Goal: Task Accomplishment & Management: Complete application form

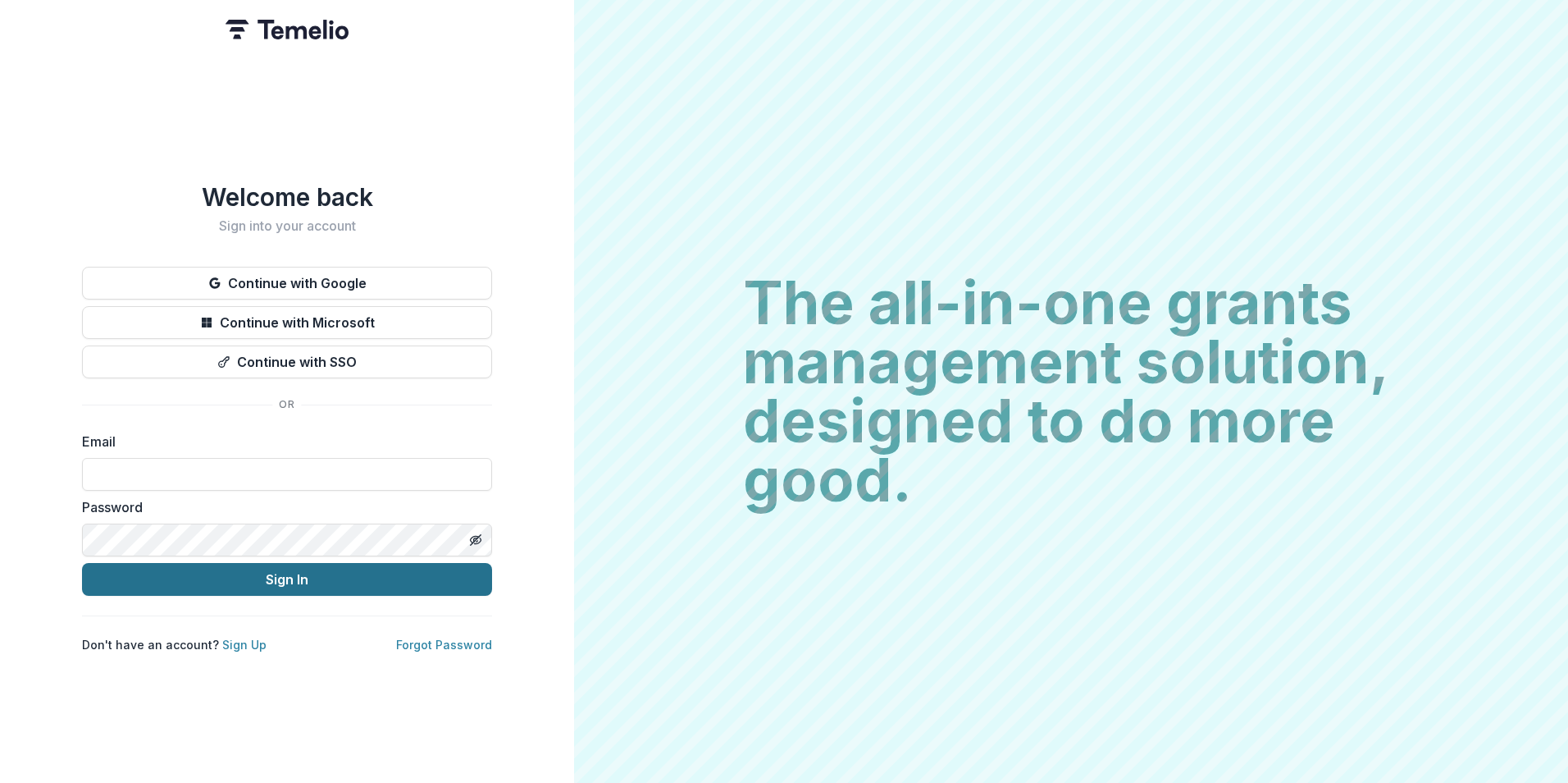
type input "**********"
click at [310, 573] on button "Sign In" at bounding box center [287, 580] width 410 height 32
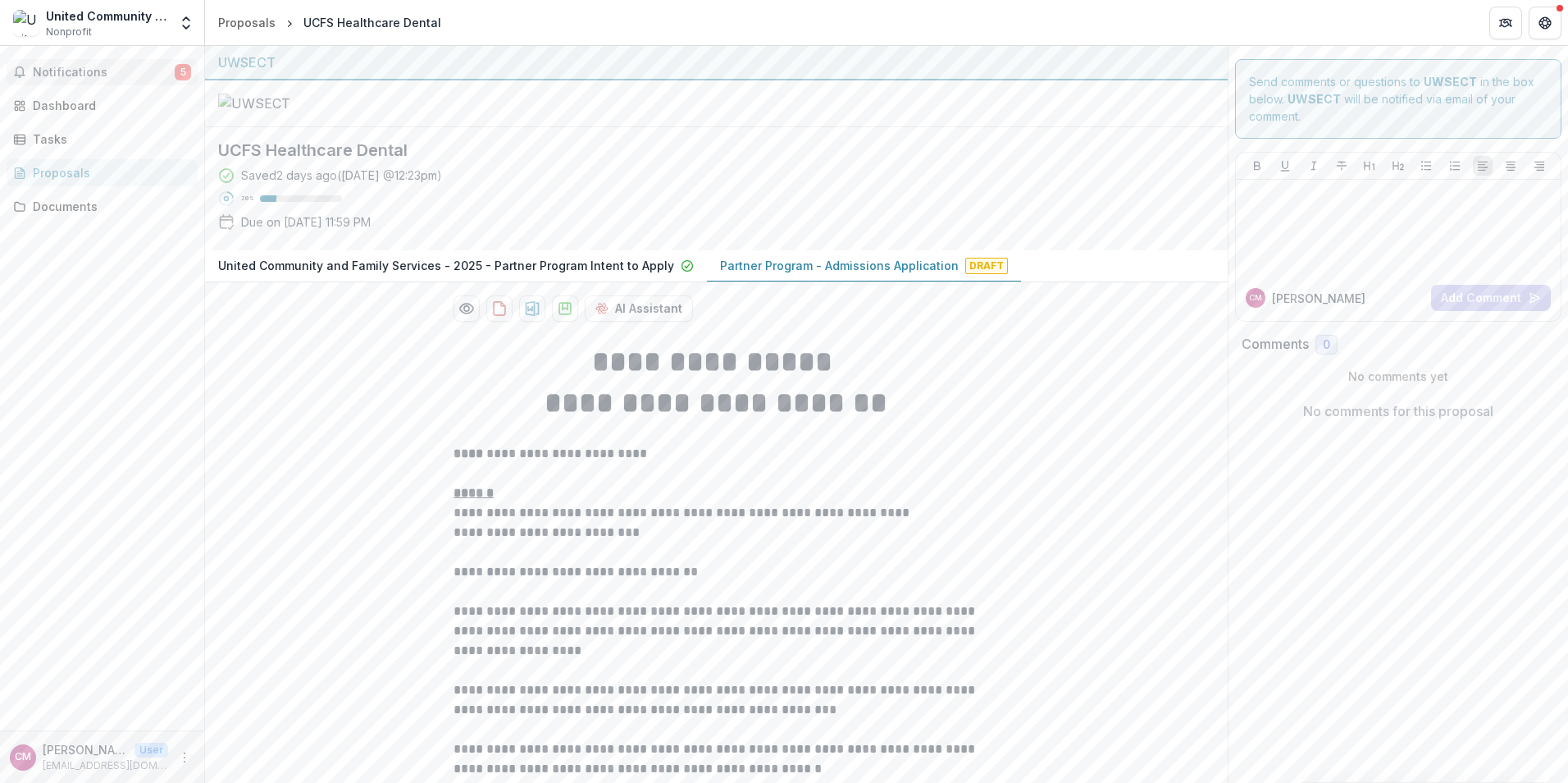
click at [105, 63] on button "Notifications 5" at bounding box center [102, 73] width 191 height 27
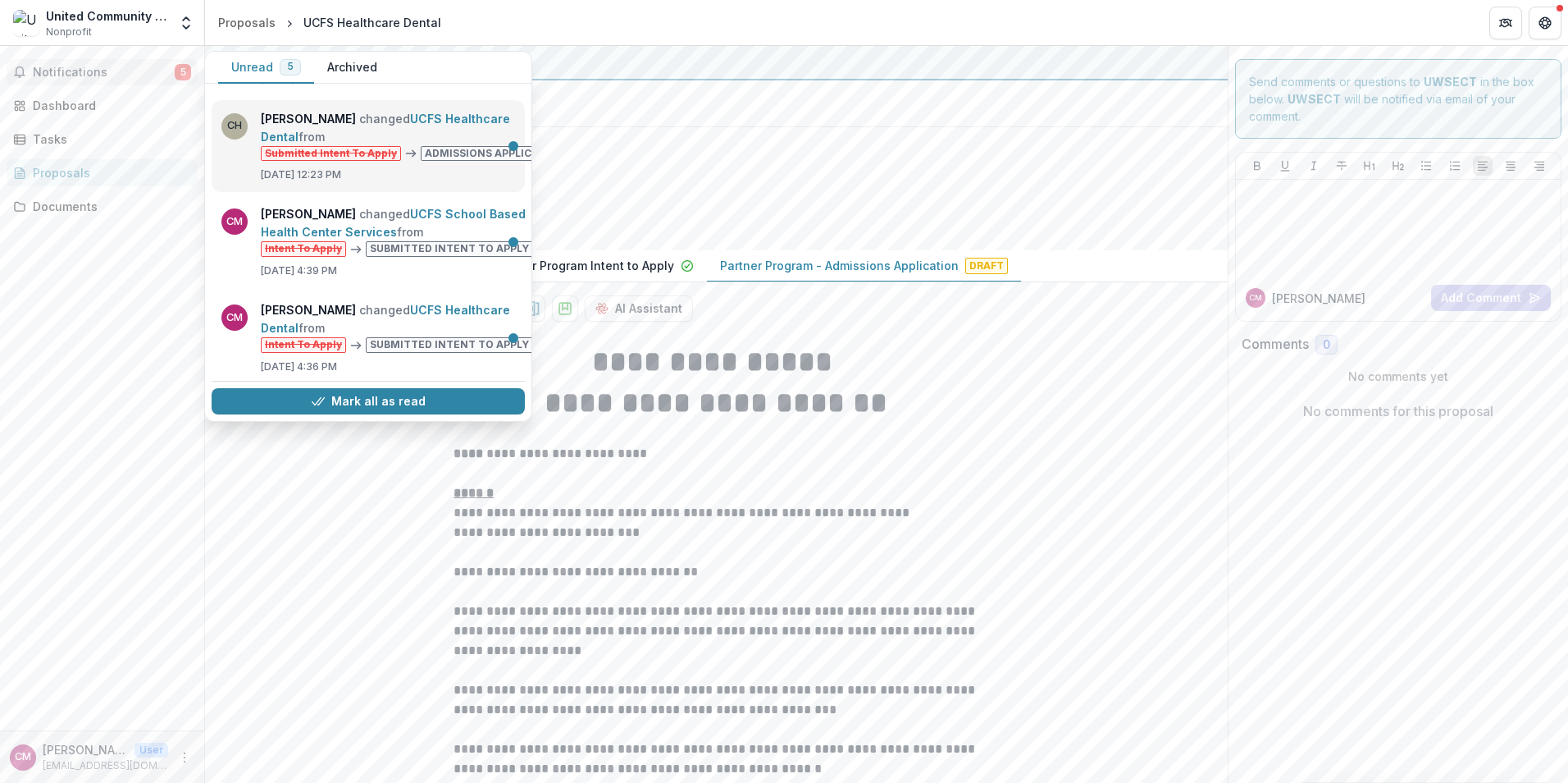
scroll to position [165, 0]
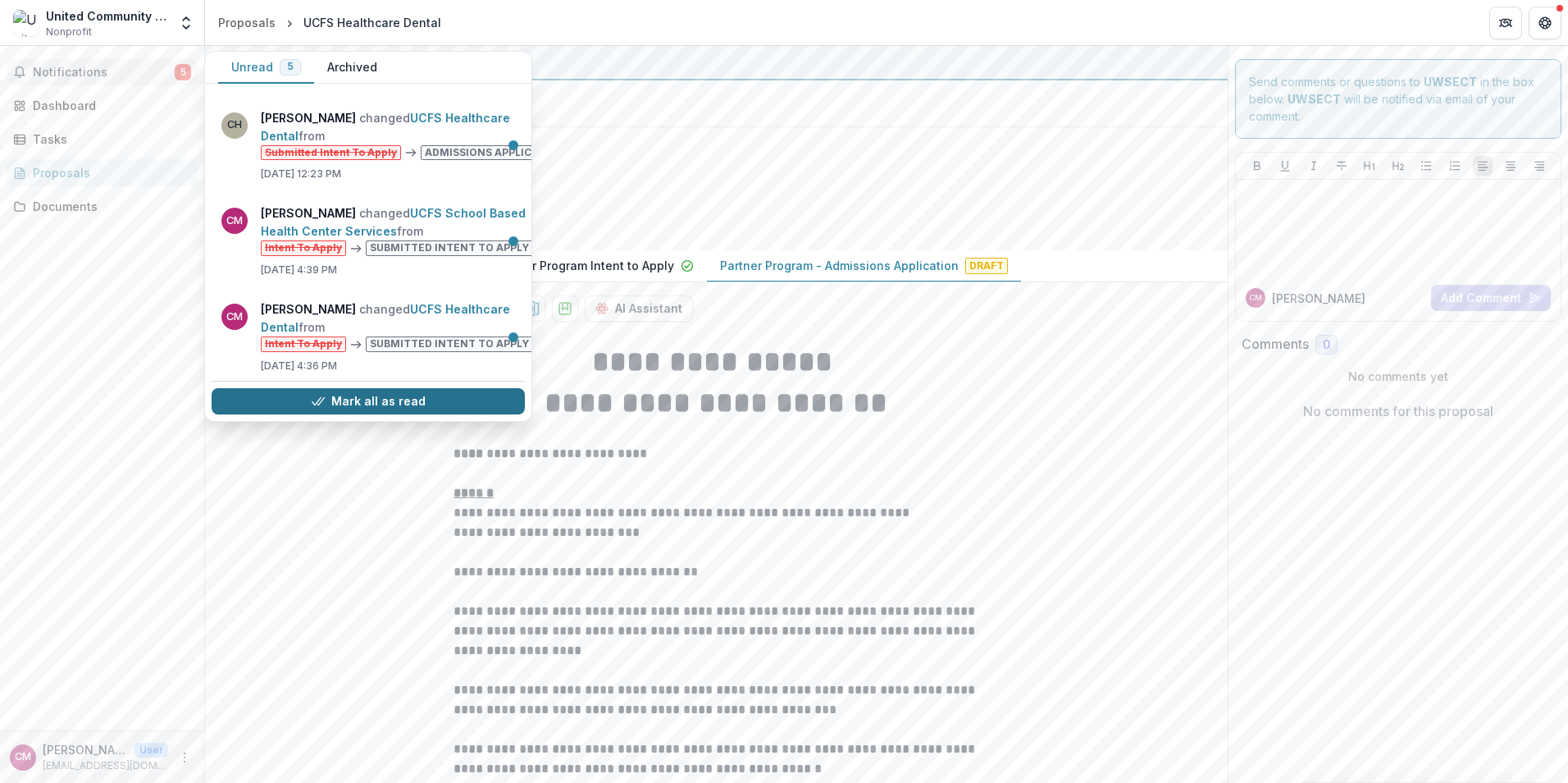
click at [355, 392] on button "Mark all as read" at bounding box center [368, 402] width 313 height 27
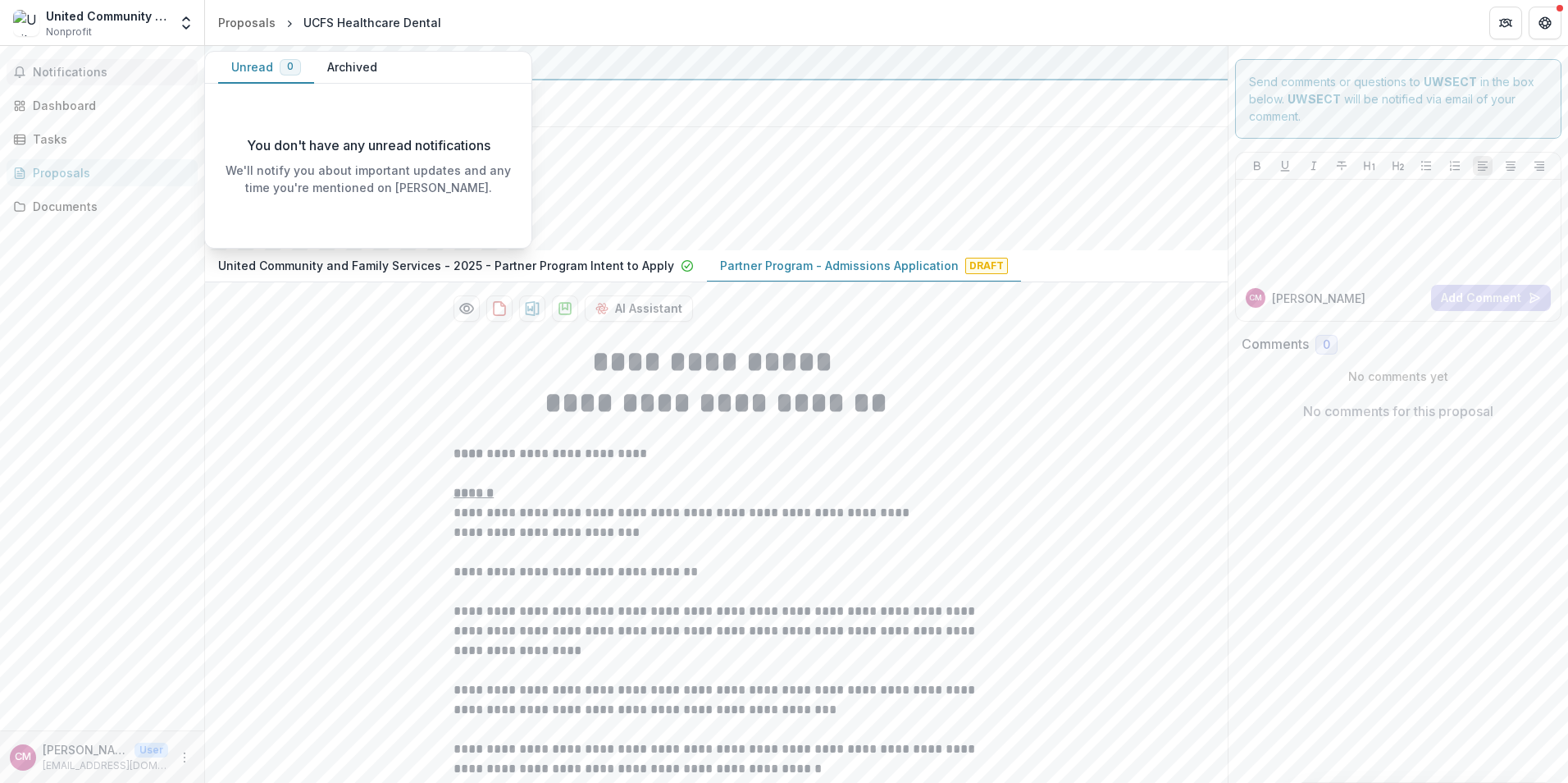
scroll to position [0, 0]
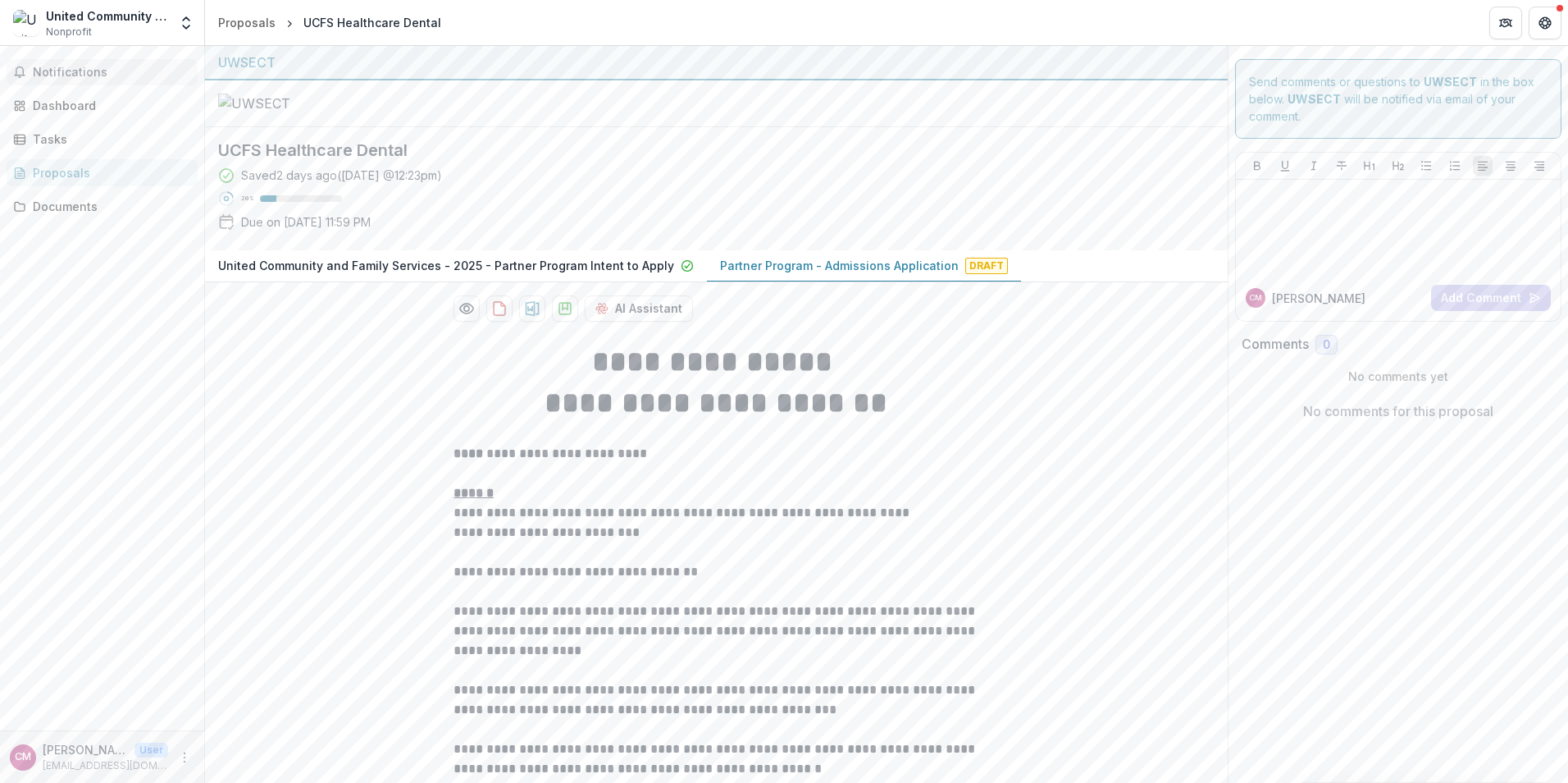
click at [597, 127] on div at bounding box center [717, 103] width 1023 height 47
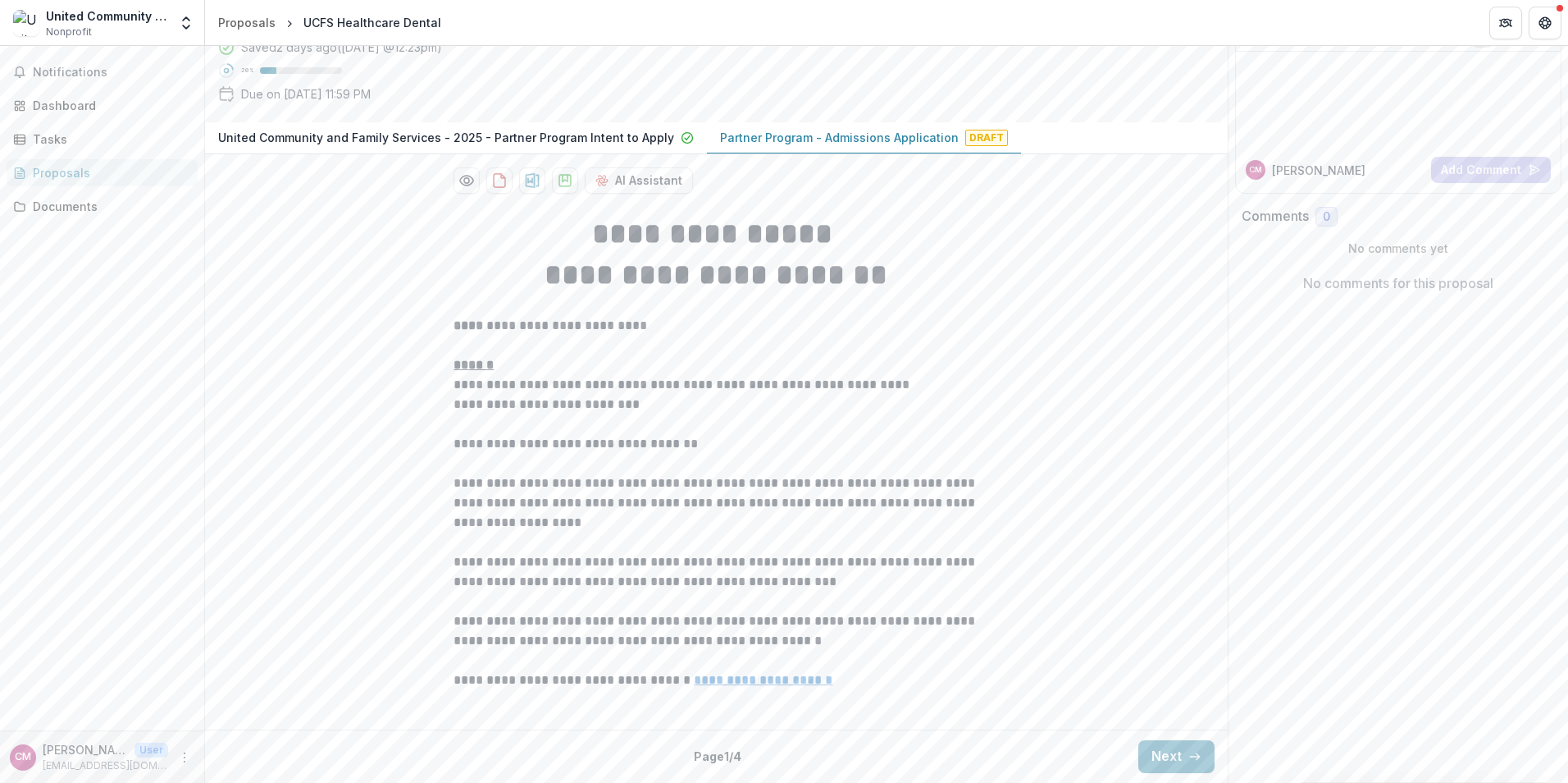
scroll to position [279, 0]
click at [1190, 757] on line "button" at bounding box center [1194, 757] width 9 height 0
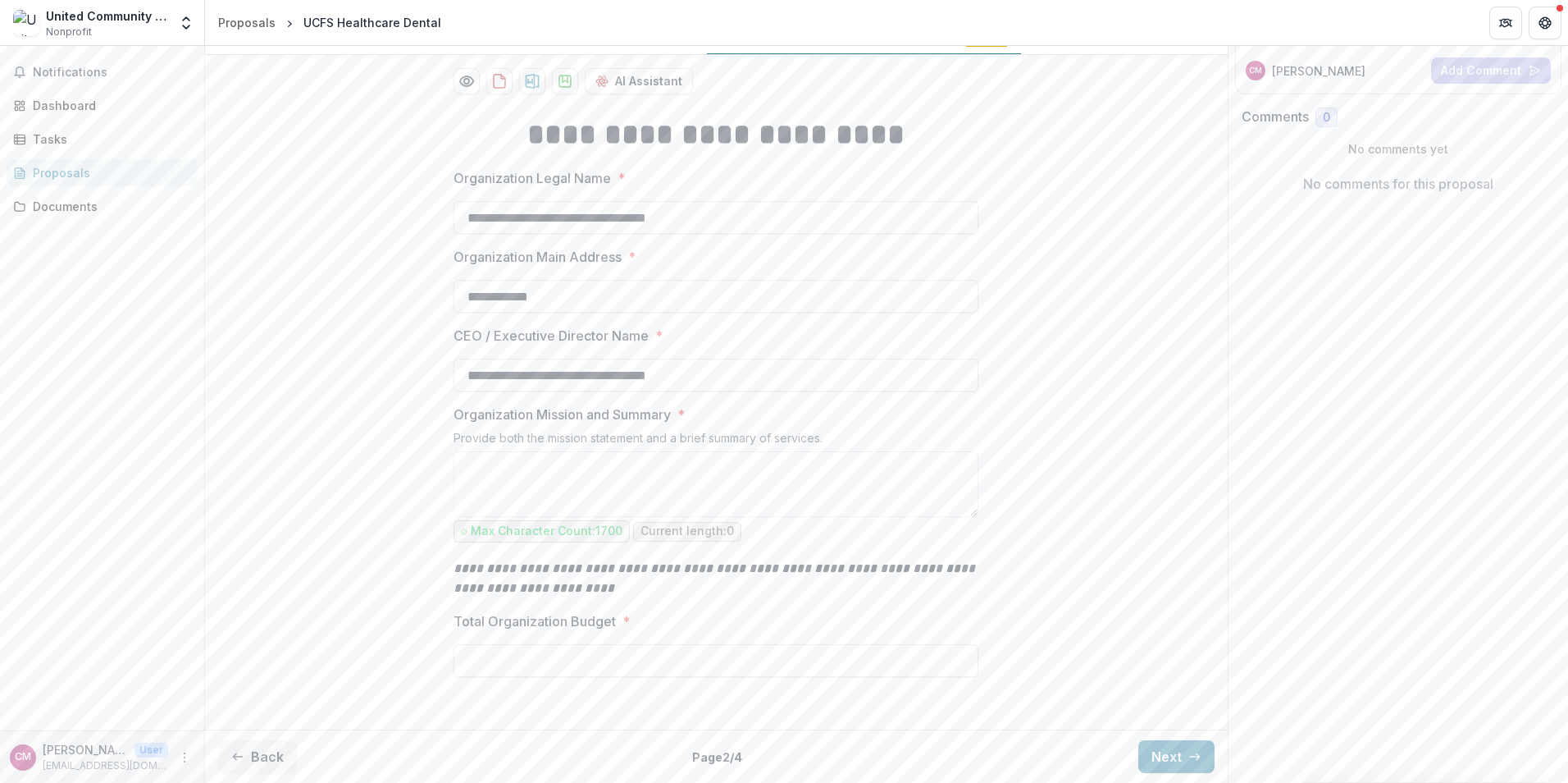
scroll to position [378, 0]
click at [1172, 753] on button "Next" at bounding box center [1177, 756] width 76 height 32
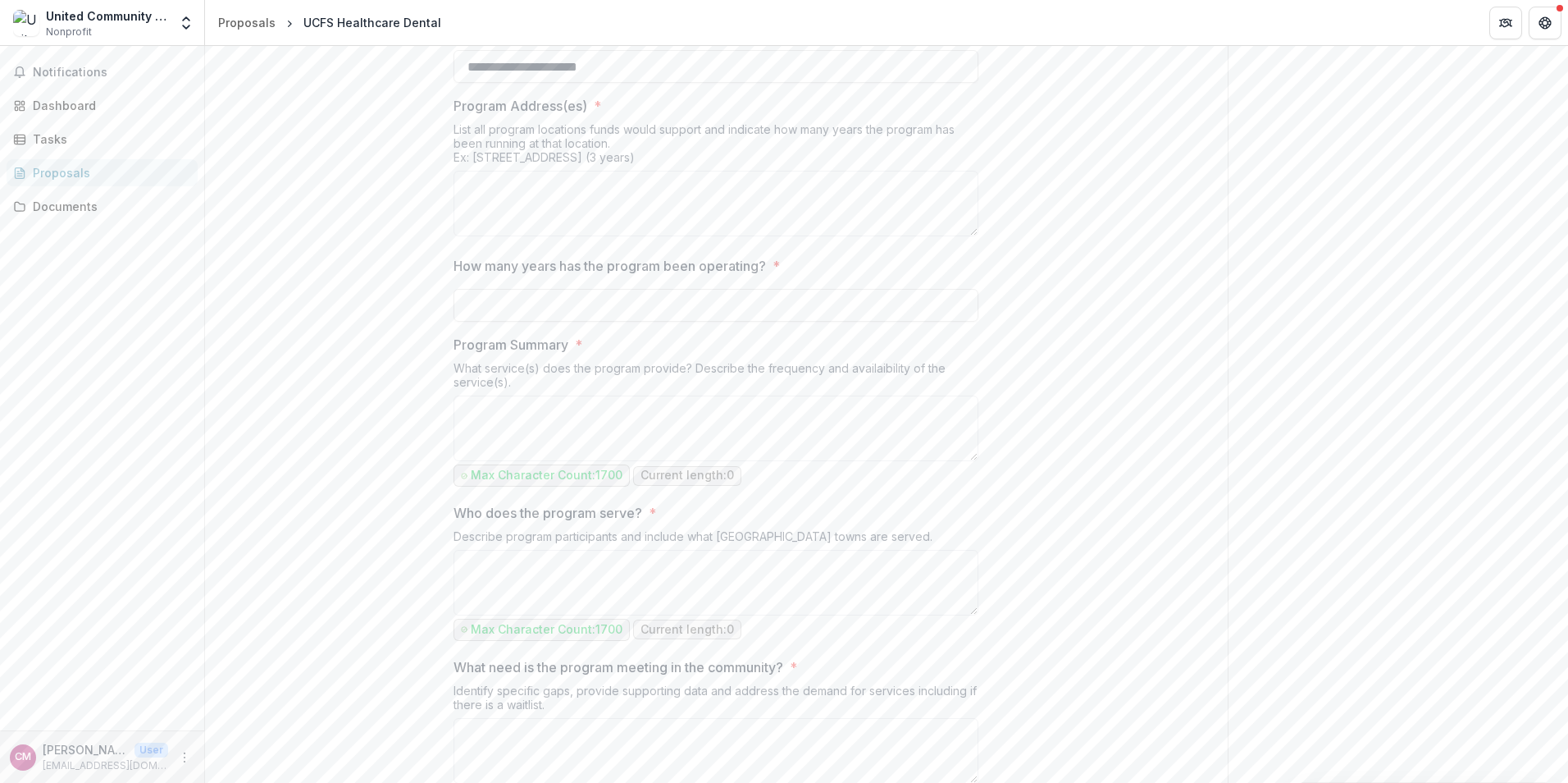
drag, startPoint x: 453, startPoint y: 280, endPoint x: 728, endPoint y: 302, distance: 275.9
click at [728, 171] on div "List all program locations funds would support and indicate how many years the …" at bounding box center [716, 146] width 525 height 49
copy div "List all program locations funds would support and indicate how many years the …"
drag, startPoint x: 455, startPoint y: 519, endPoint x: 523, endPoint y: 528, distance: 68.6
click at [523, 395] on div "What service(s) does the program provide? Describe the frequency and availaibil…" at bounding box center [716, 378] width 525 height 34
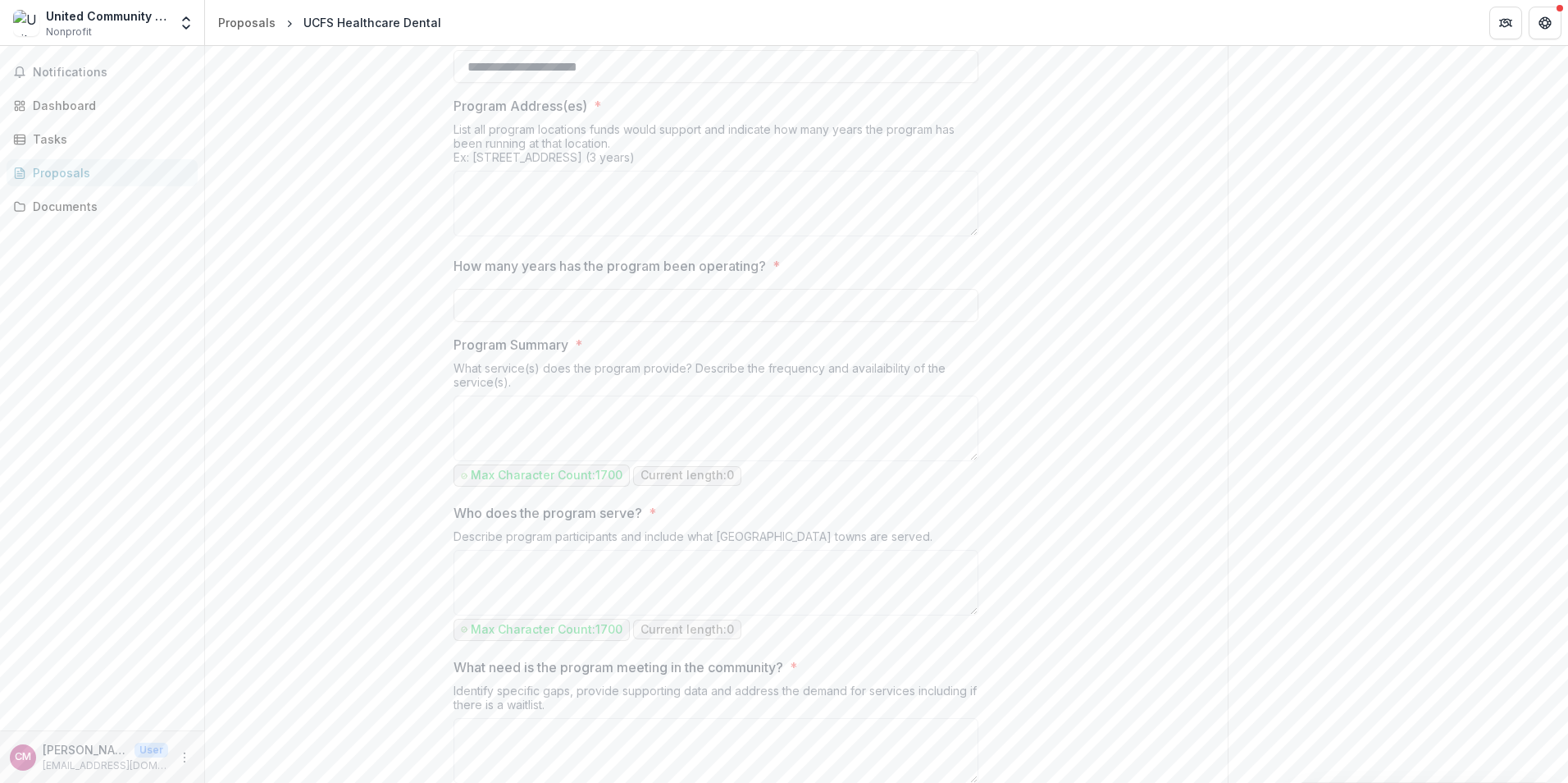
drag, startPoint x: 523, startPoint y: 528, endPoint x: 485, endPoint y: 530, distance: 38.1
copy div "What service(s) does the program provide? Describe the frequency and availaibil…"
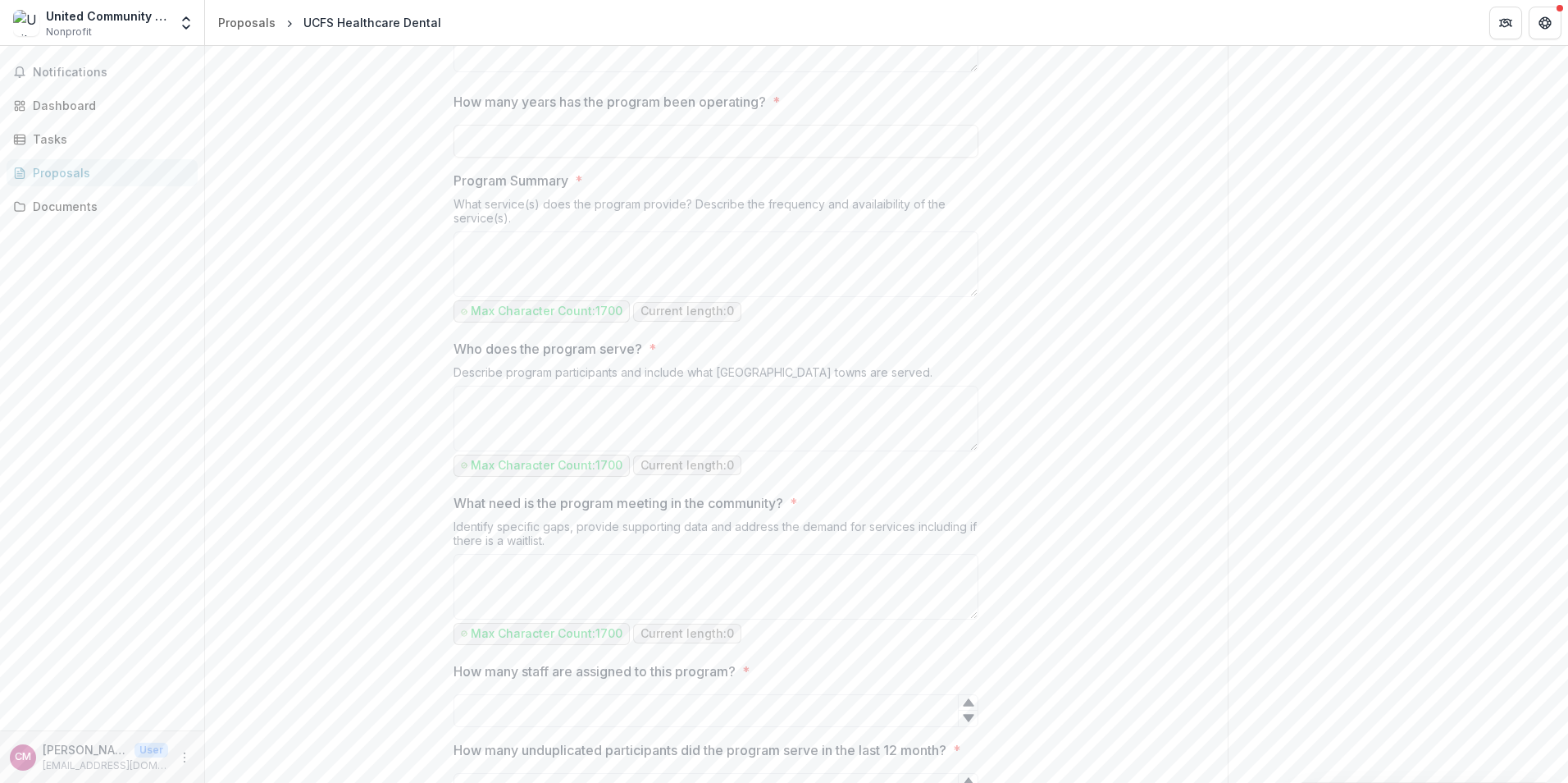
drag, startPoint x: 454, startPoint y: 523, endPoint x: 960, endPoint y: 521, distance: 506.0
click at [960, 386] on div "Describe program participants and include what [GEOGRAPHIC_DATA] towns are serv…" at bounding box center [716, 375] width 525 height 20
copy div "Describe program participants and include what [GEOGRAPHIC_DATA] towns are serv…"
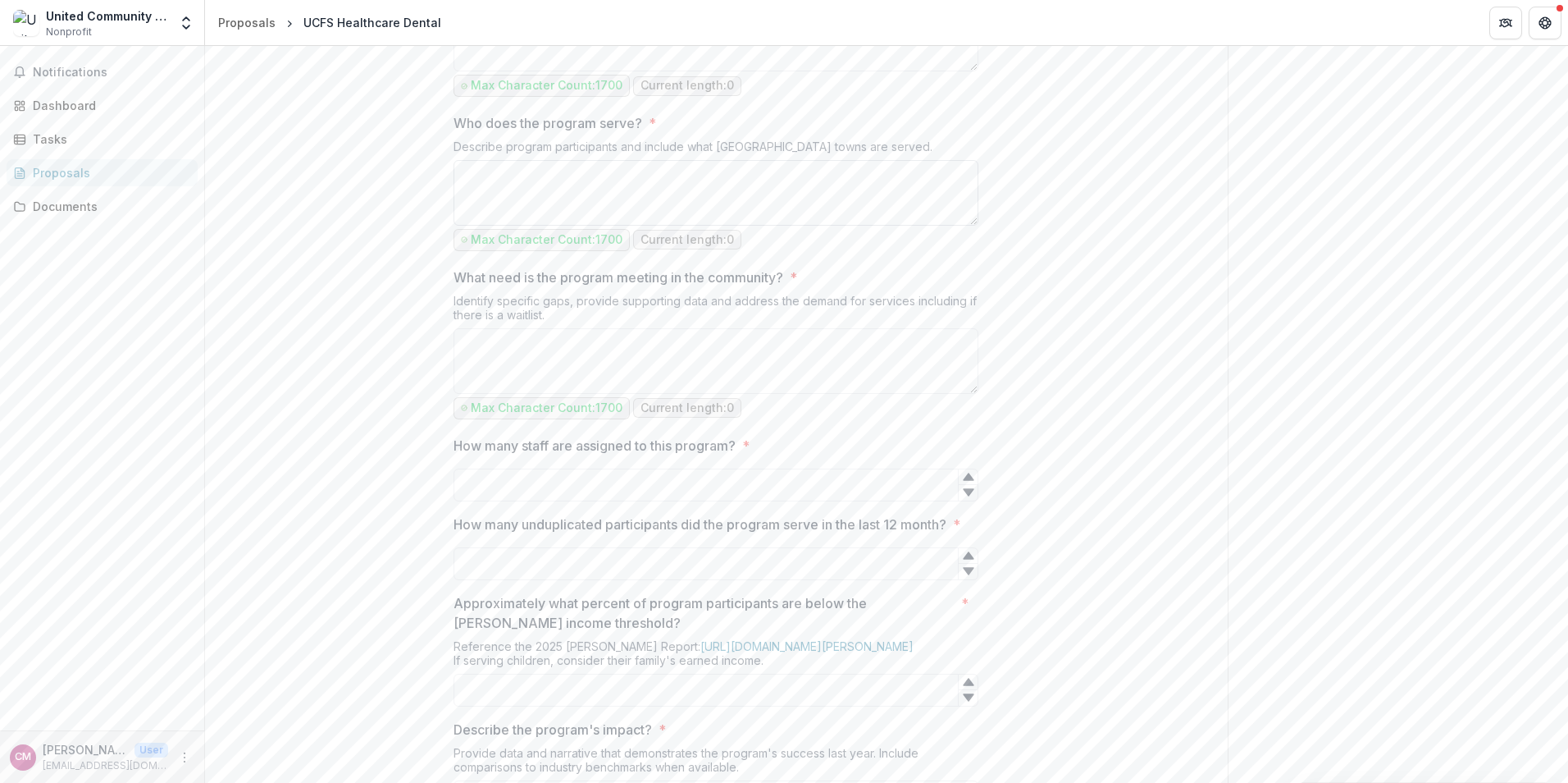
scroll to position [789, 0]
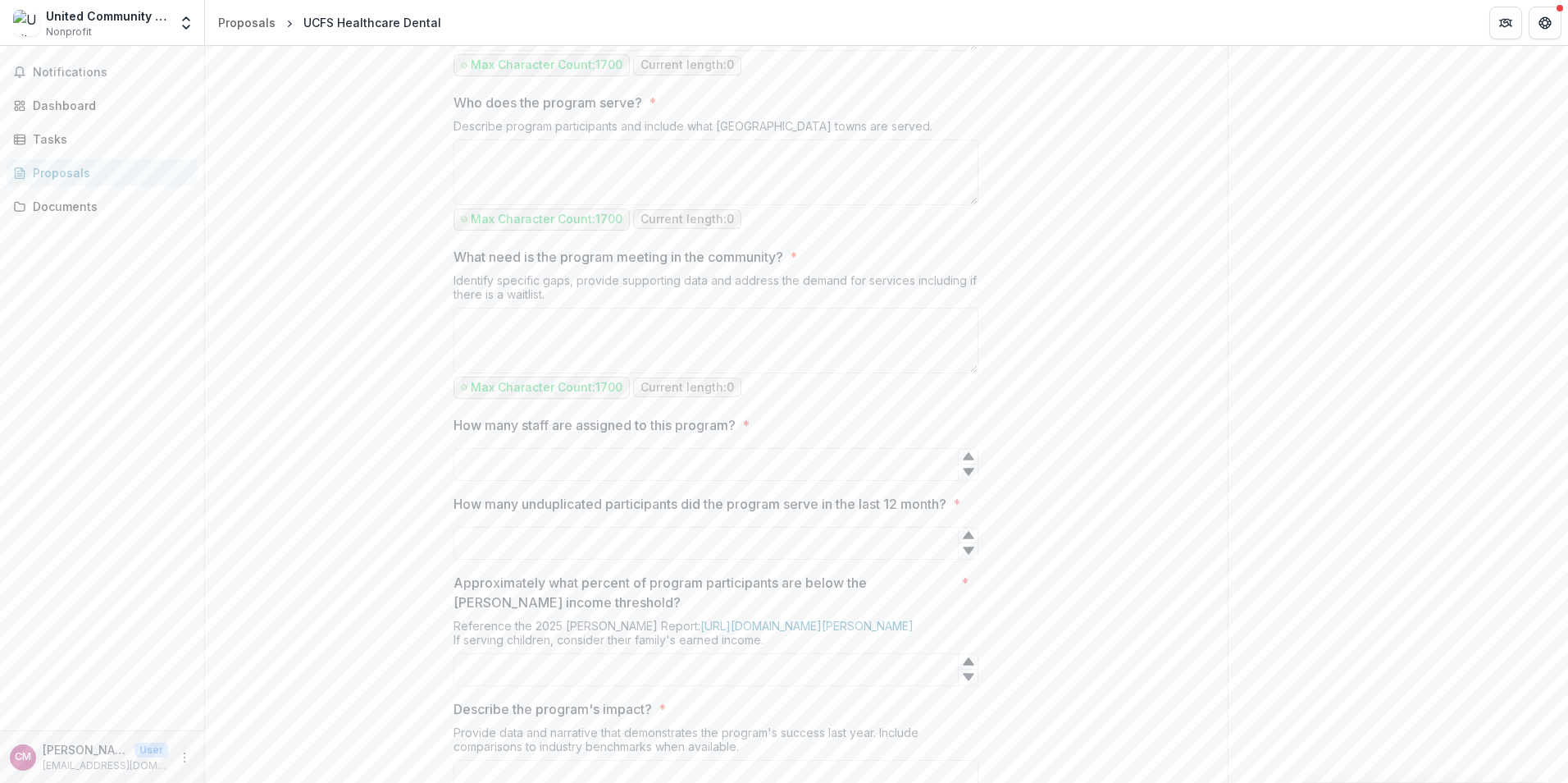
drag, startPoint x: 452, startPoint y: 431, endPoint x: 610, endPoint y: 440, distance: 158.3
click at [610, 307] on div "Identify specific gaps, provide supporting data and address the demand for serv…" at bounding box center [716, 290] width 525 height 34
drag, startPoint x: 610, startPoint y: 440, endPoint x: 513, endPoint y: 442, distance: 97.0
copy div "Identify specific gaps, provide supporting data and address the demand for serv…"
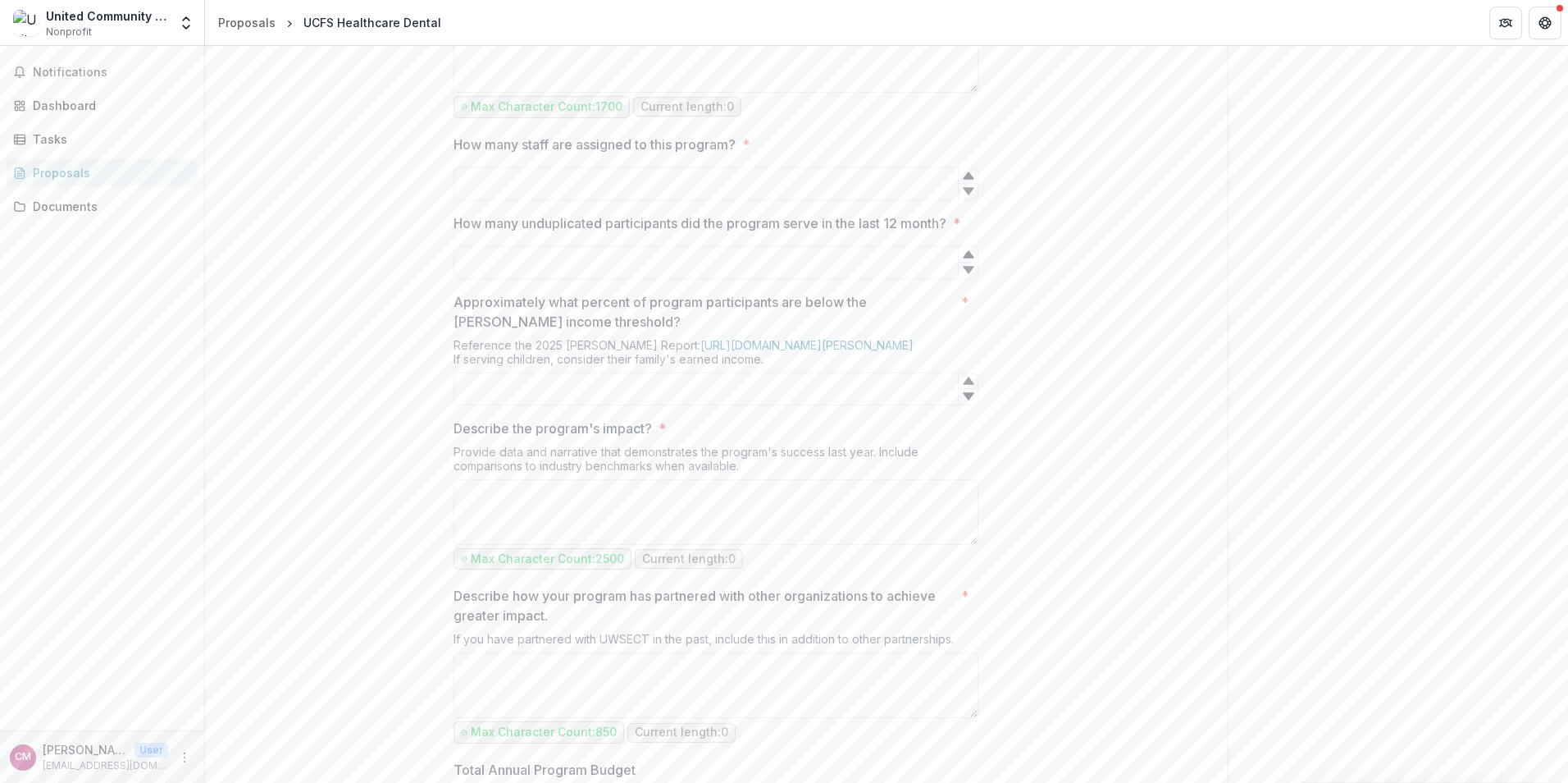
scroll to position [1199, 0]
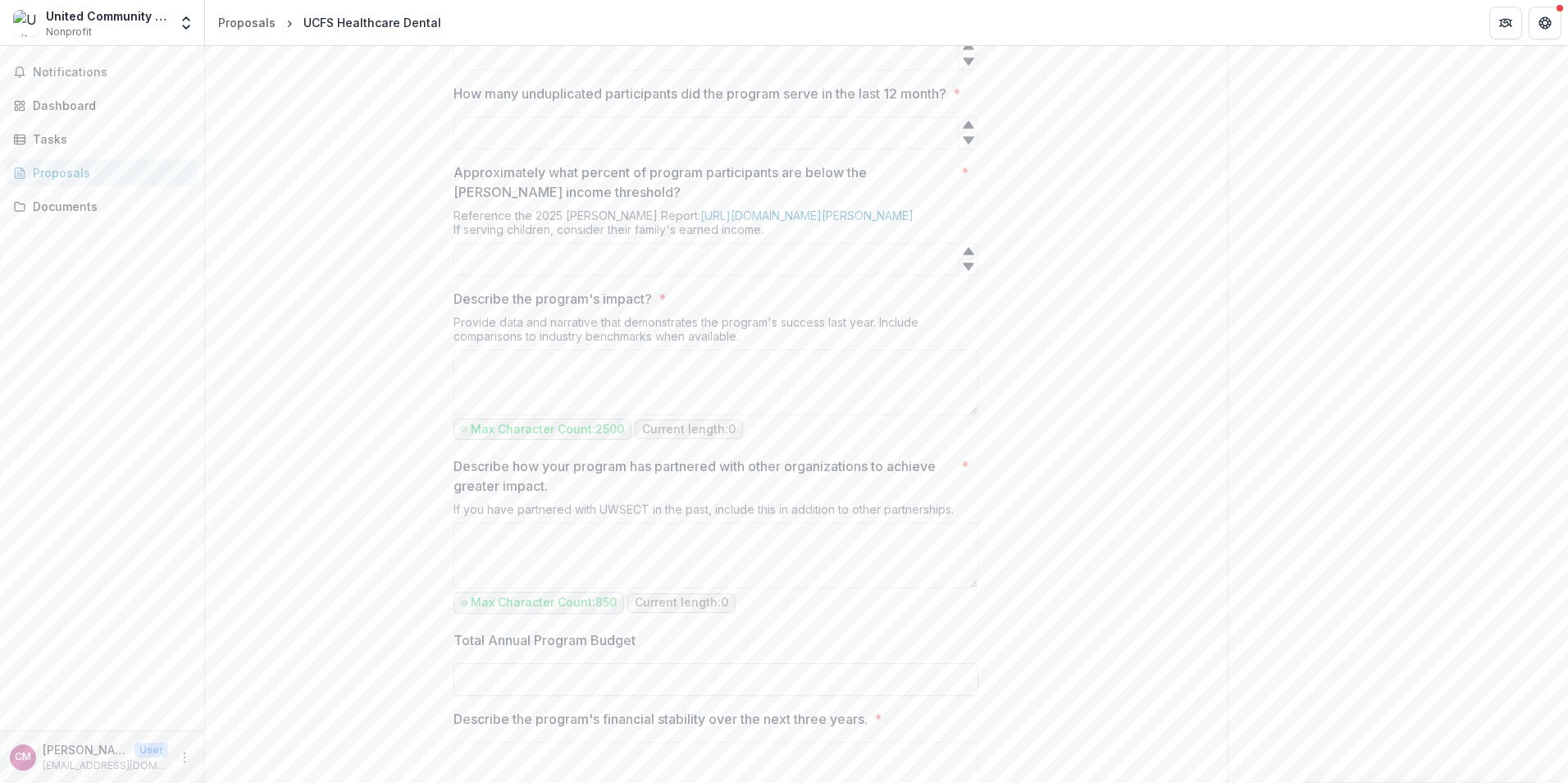
drag, startPoint x: 453, startPoint y: 385, endPoint x: 797, endPoint y: 401, distance: 344.4
click at [797, 243] on div "Reference the 2025 [PERSON_NAME] Report: [URL][DOMAIN_NAME][PERSON_NAME] If ser…" at bounding box center [716, 225] width 525 height 34
drag, startPoint x: 797, startPoint y: 401, endPoint x: 705, endPoint y: 392, distance: 92.4
copy div "Reference the 2025 [PERSON_NAME] Report: [URL][DOMAIN_NAME][PERSON_NAME] If ser…"
drag, startPoint x: 452, startPoint y: 494, endPoint x: 769, endPoint y: 503, distance: 317.1
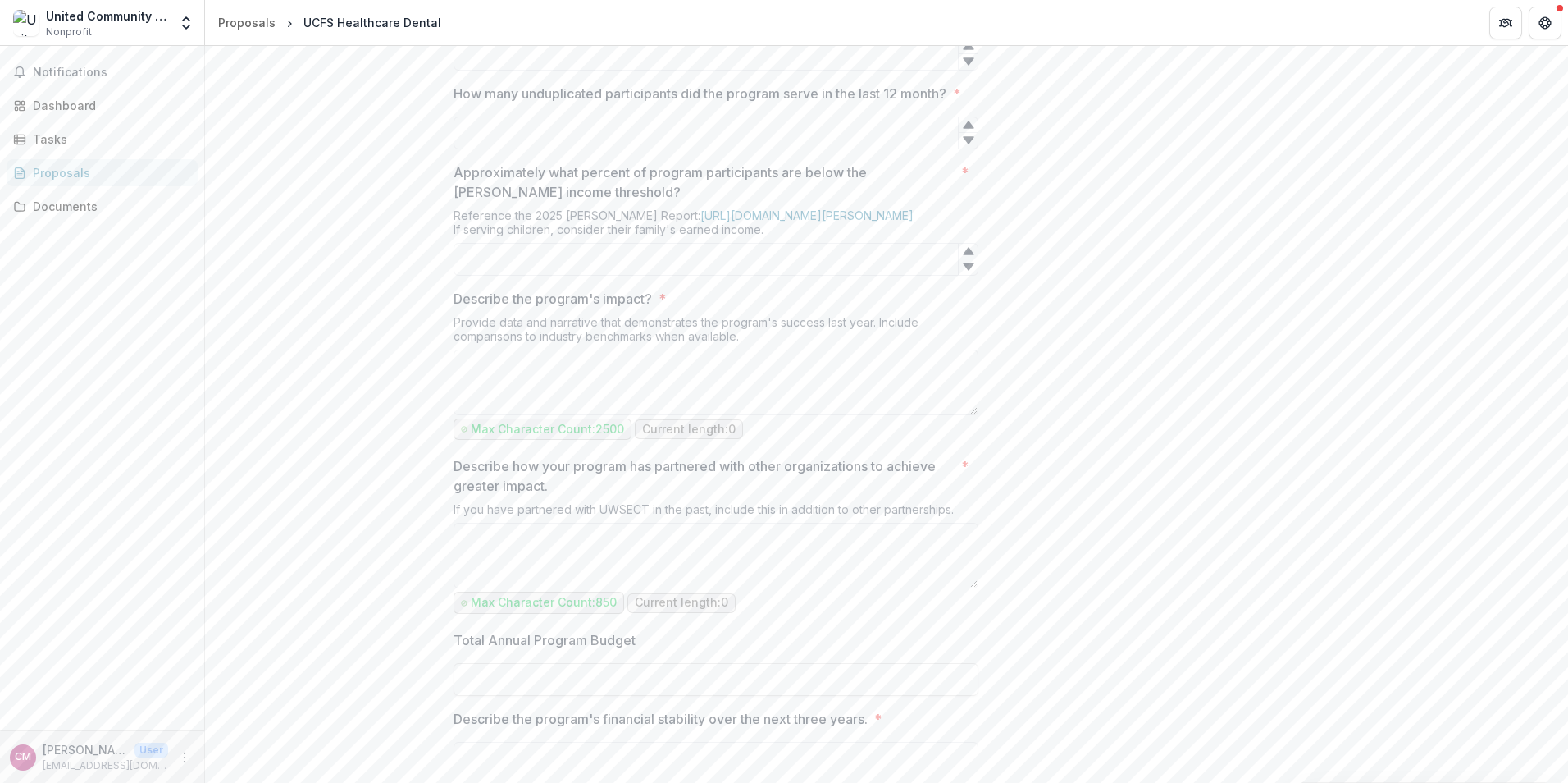
click at [769, 349] on div "Provide data and narrative that demonstrates the program's success last year. I…" at bounding box center [716, 332] width 525 height 34
drag, startPoint x: 769, startPoint y: 503, endPoint x: 679, endPoint y: 503, distance: 90.0
copy div "Provide data and narrative that demonstrates the program's success last year. I…"
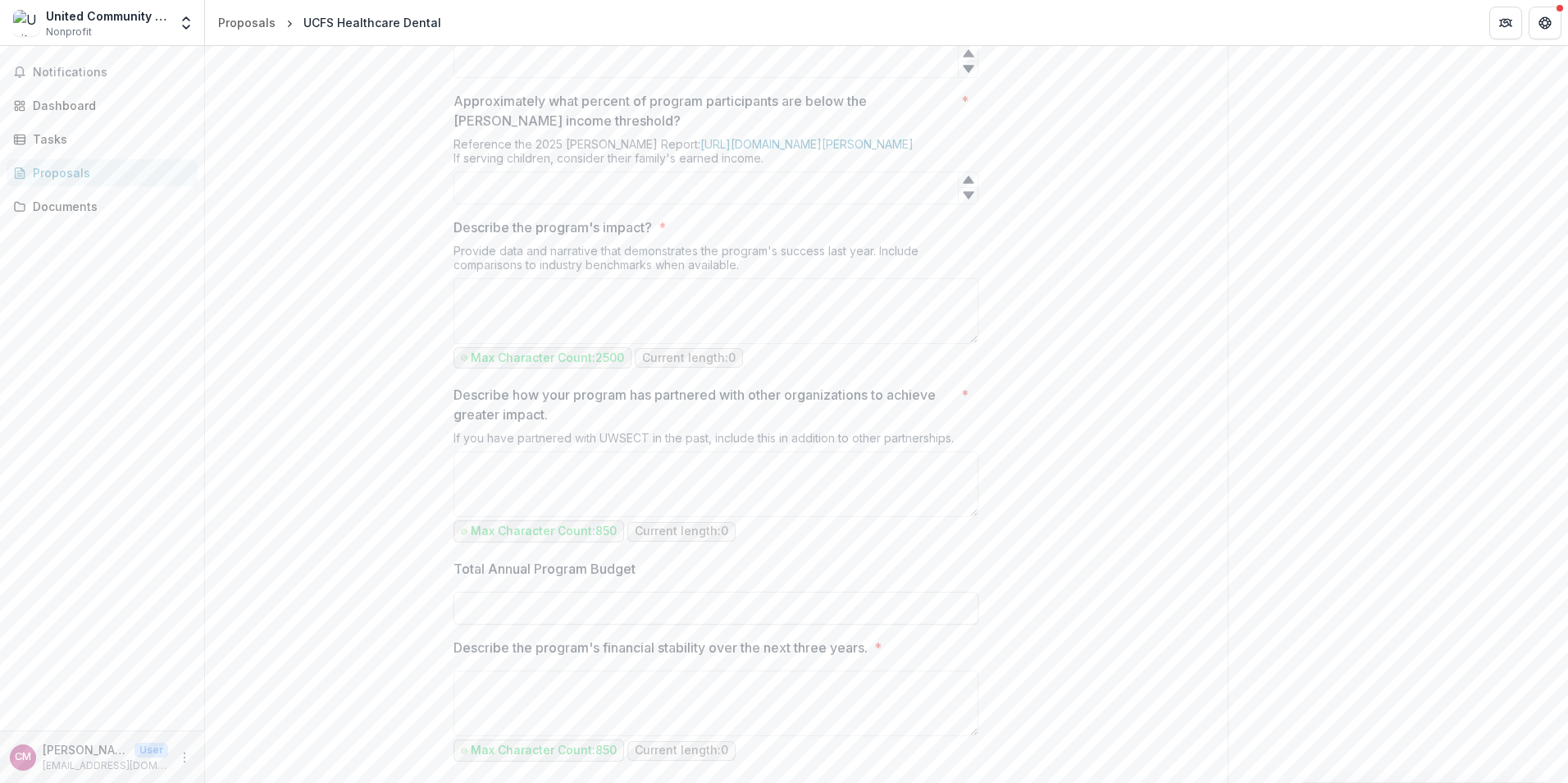
scroll to position [1364, 0]
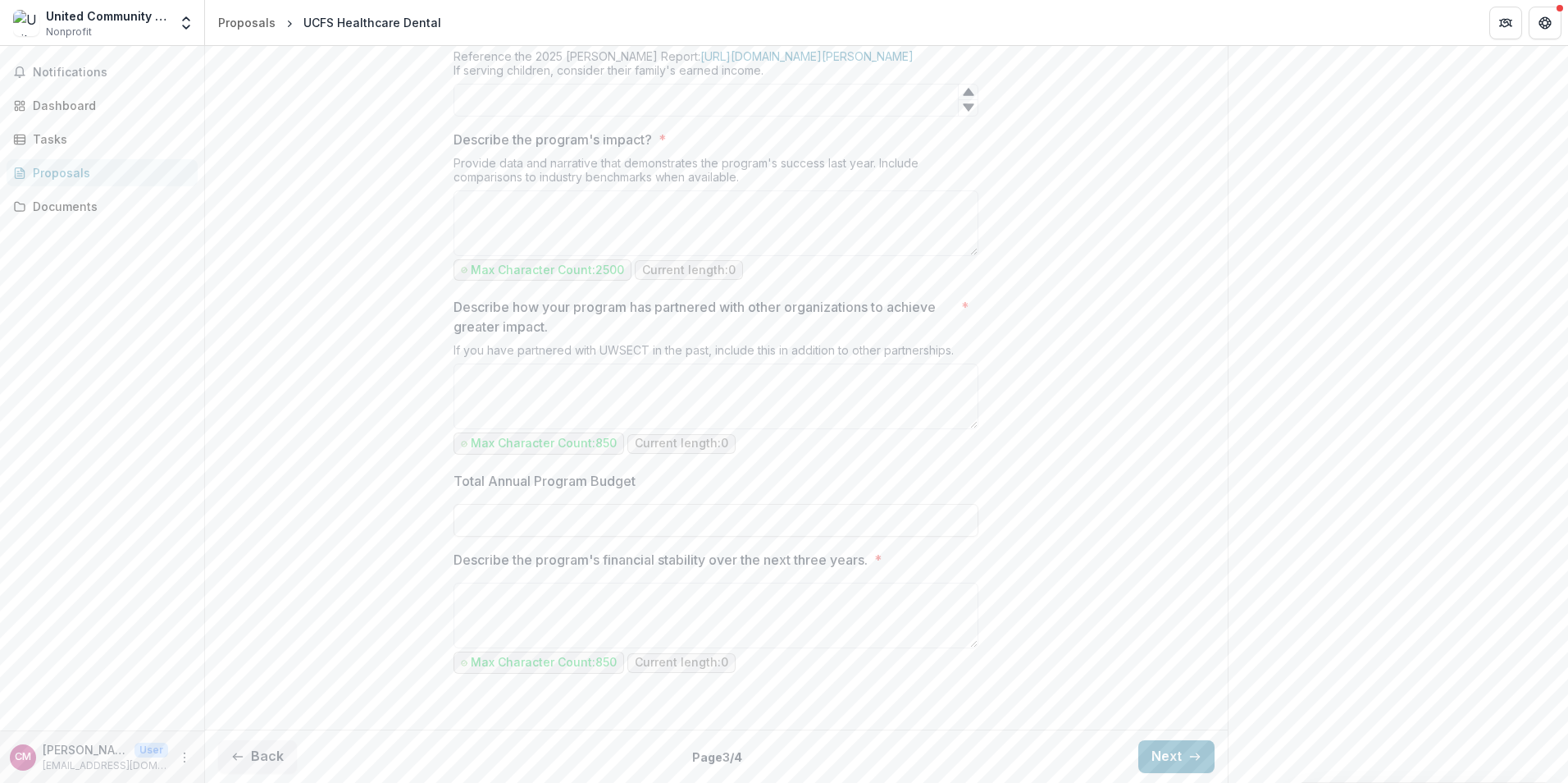
drag, startPoint x: 452, startPoint y: 516, endPoint x: 954, endPoint y: 512, distance: 502.0
click at [954, 364] on div "If you have partnered with UWSECT in the past, include this in addition to othe…" at bounding box center [716, 352] width 525 height 20
drag, startPoint x: 954, startPoint y: 512, endPoint x: 894, endPoint y: 516, distance: 60.1
copy div "If you have partnered with UWSECT in the past, include this in addition to othe…"
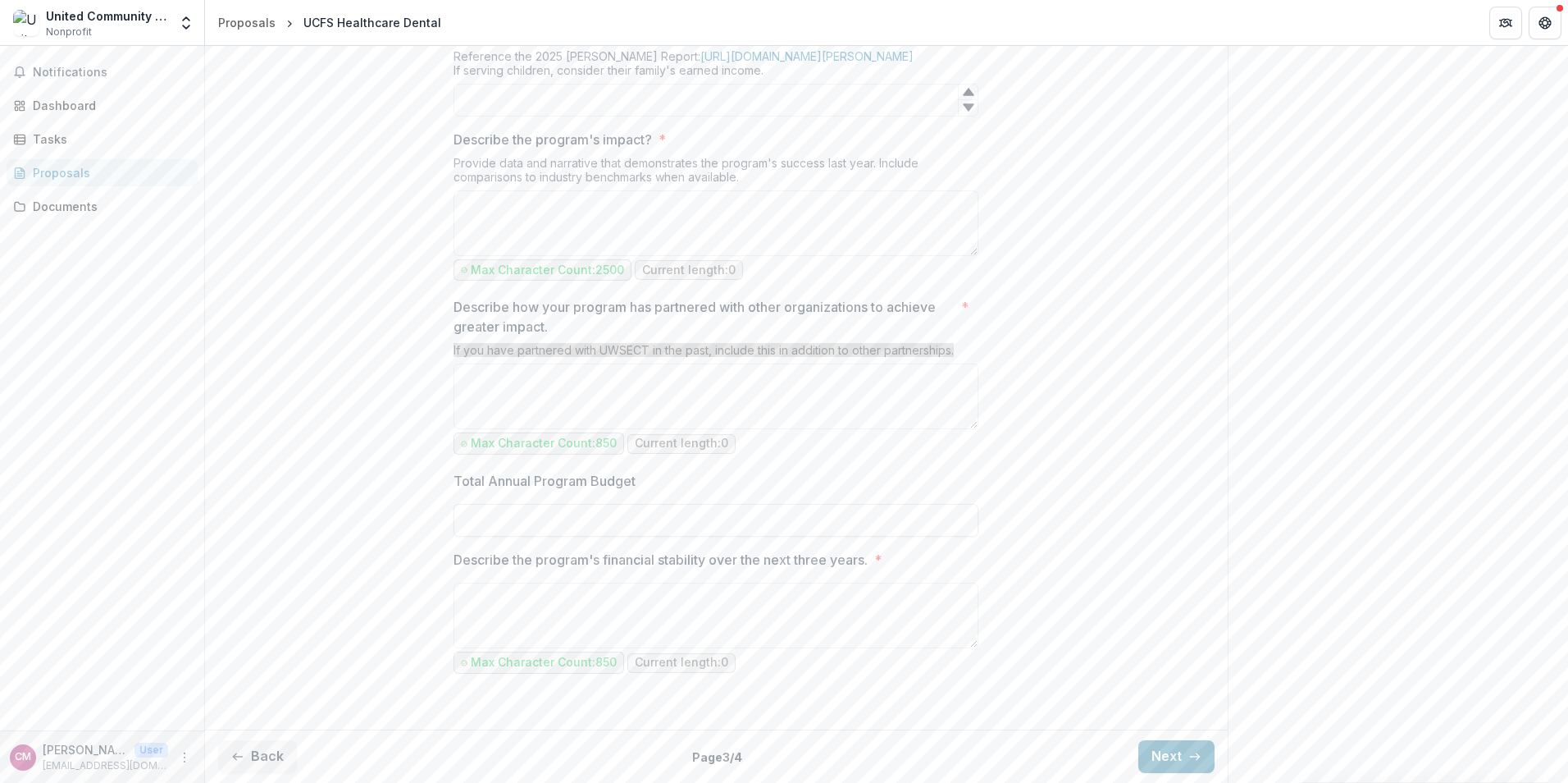
scroll to position [1529, 0]
click at [1161, 747] on button "Next" at bounding box center [1177, 756] width 76 height 32
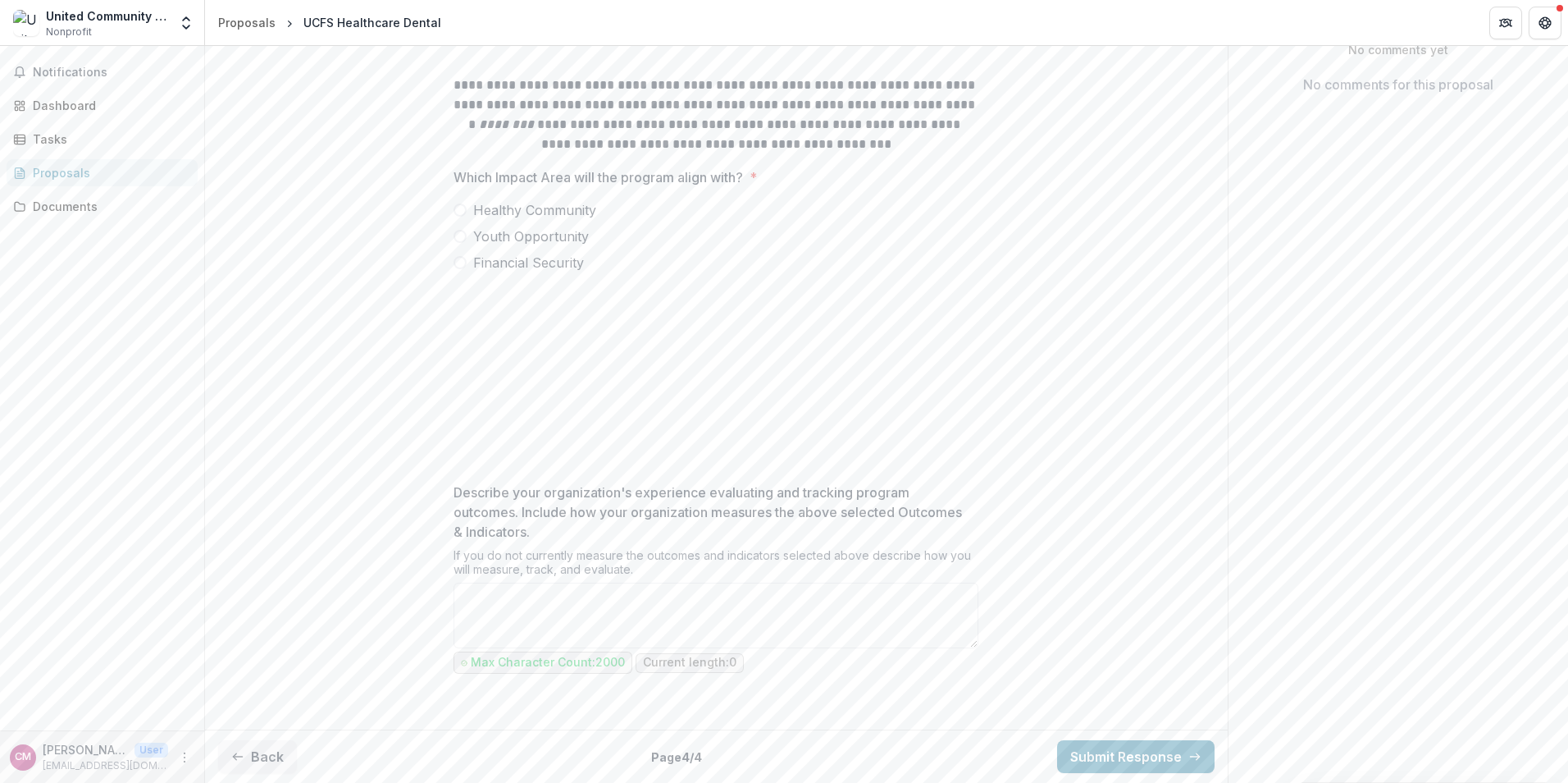
scroll to position [477, 0]
click at [455, 212] on span at bounding box center [460, 210] width 13 height 13
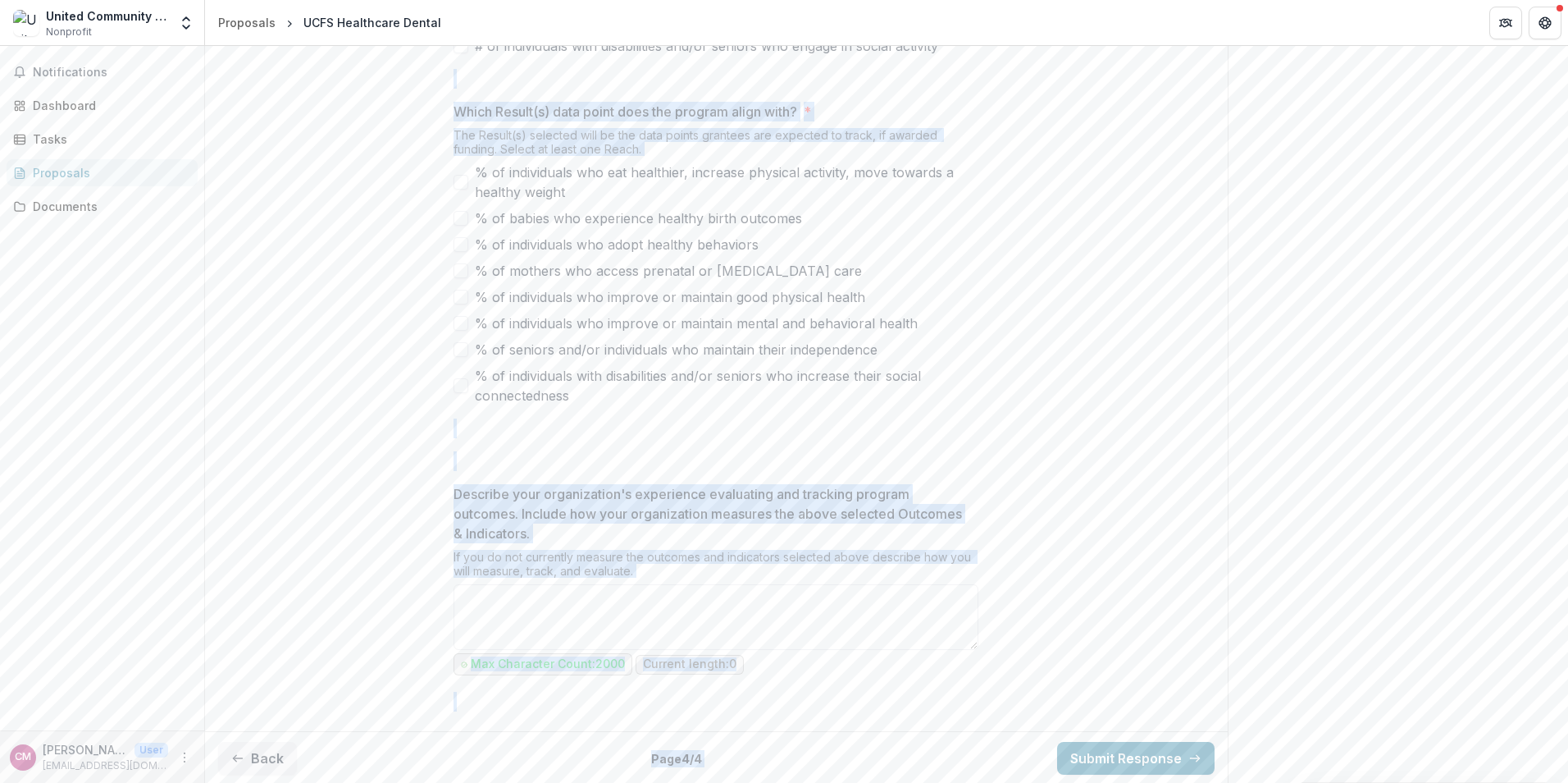
scroll to position [1013, 0]
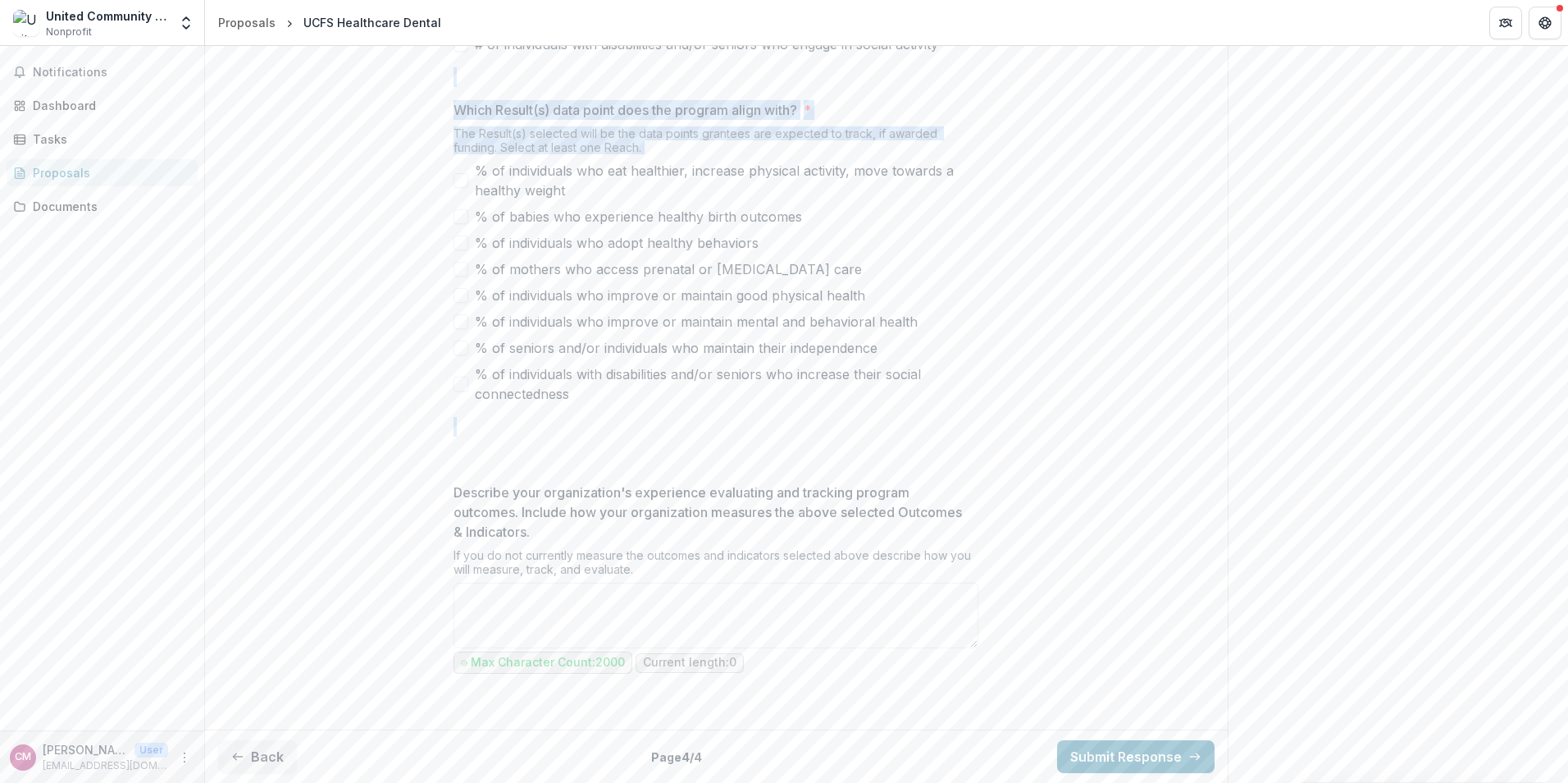
drag, startPoint x: 453, startPoint y: 392, endPoint x: 779, endPoint y: 410, distance: 326.5
click at [779, 410] on div "**********" at bounding box center [716, 95] width 525 height 1257
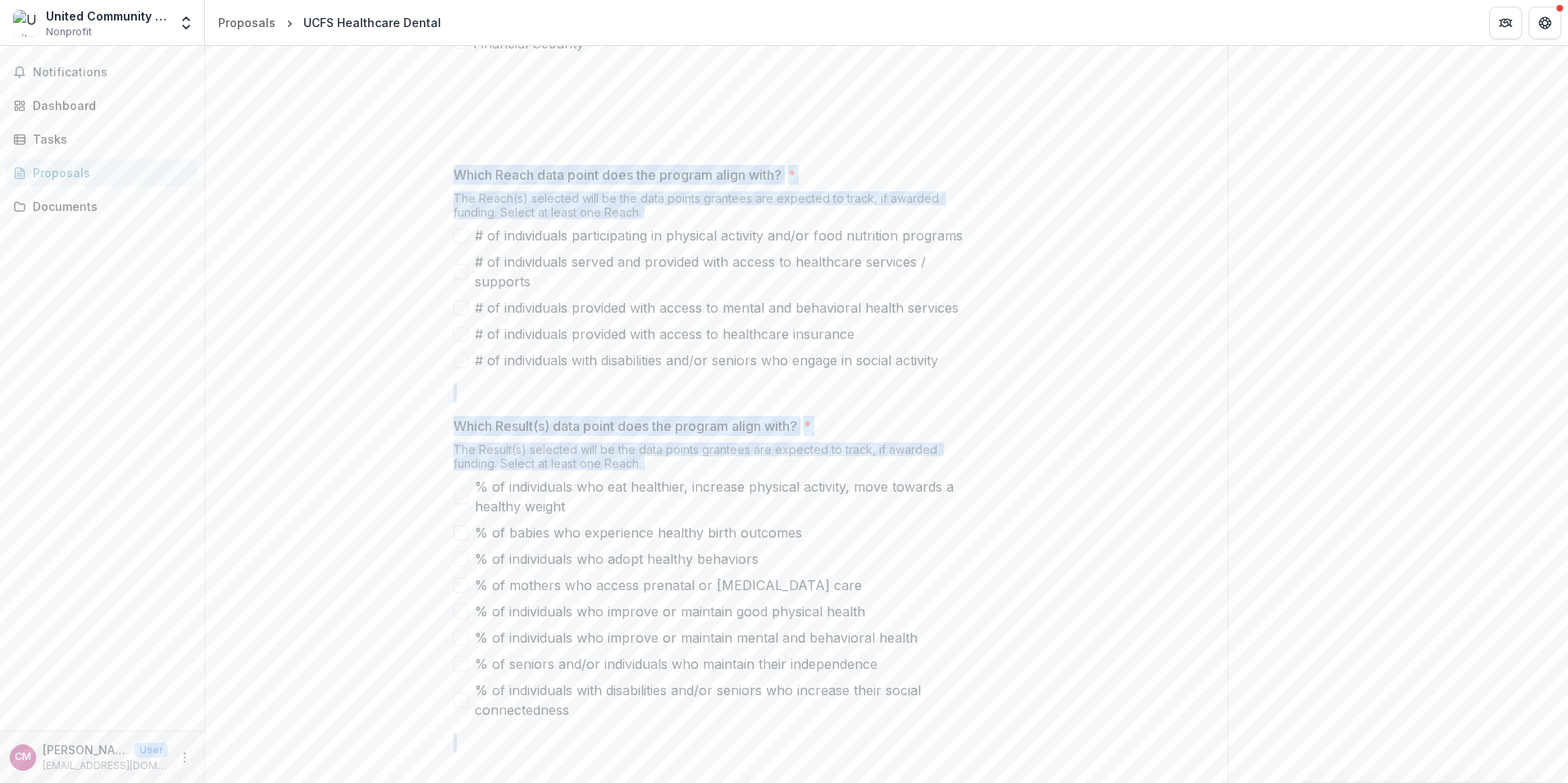
scroll to position [520, 0]
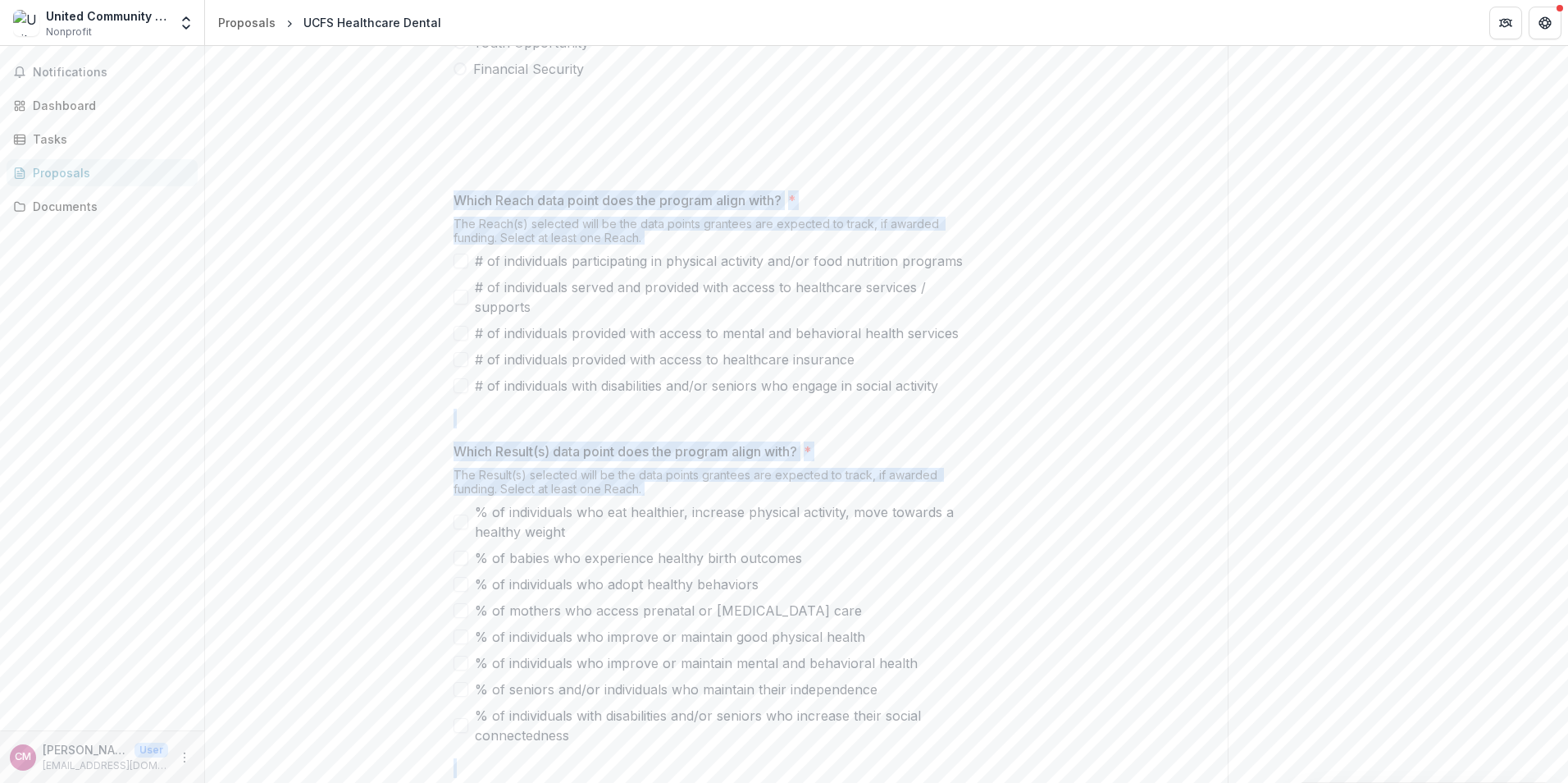
click at [1012, 497] on div "**********" at bounding box center [717, 436] width 1023 height 1257
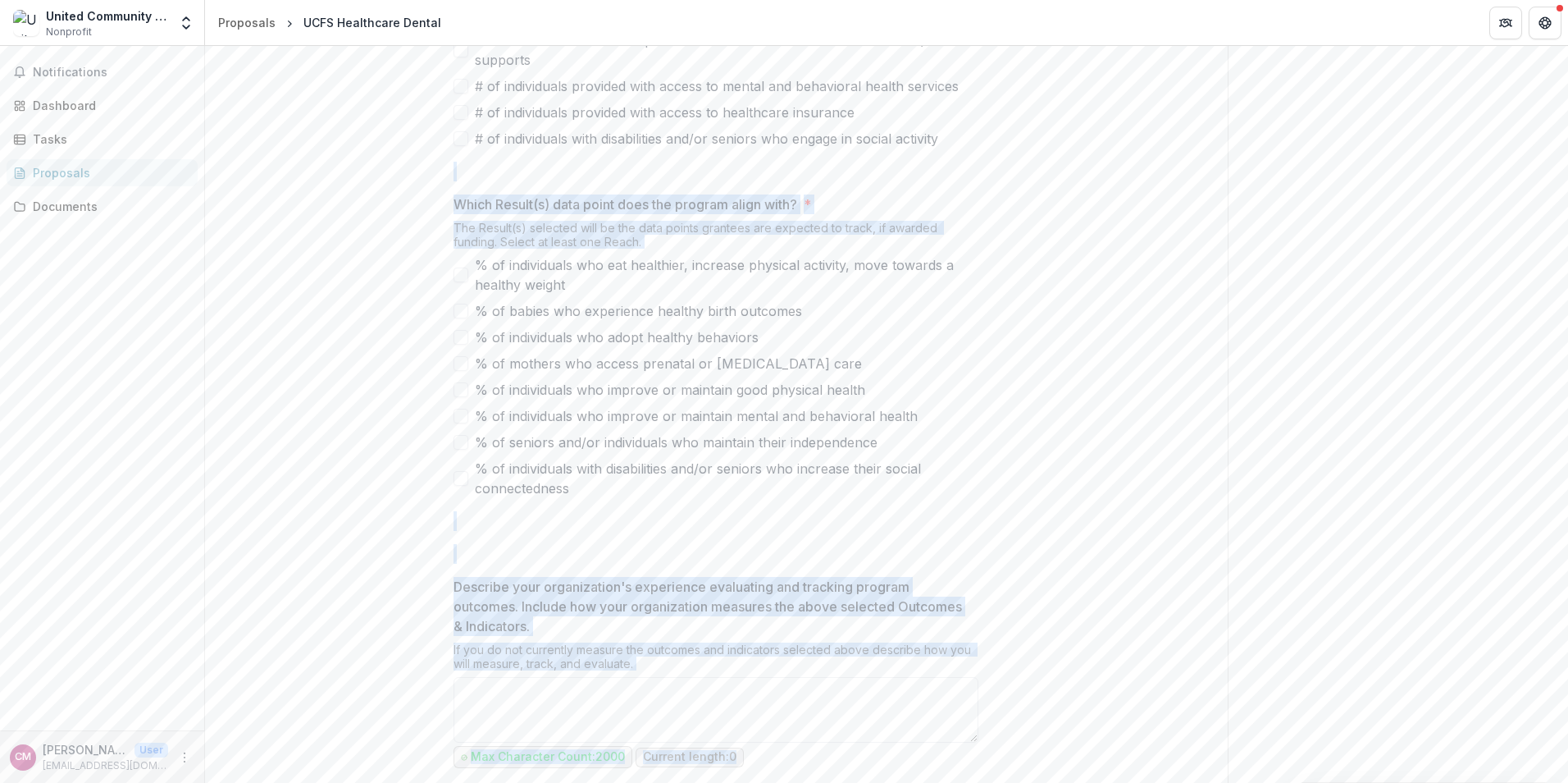
scroll to position [1013, 0]
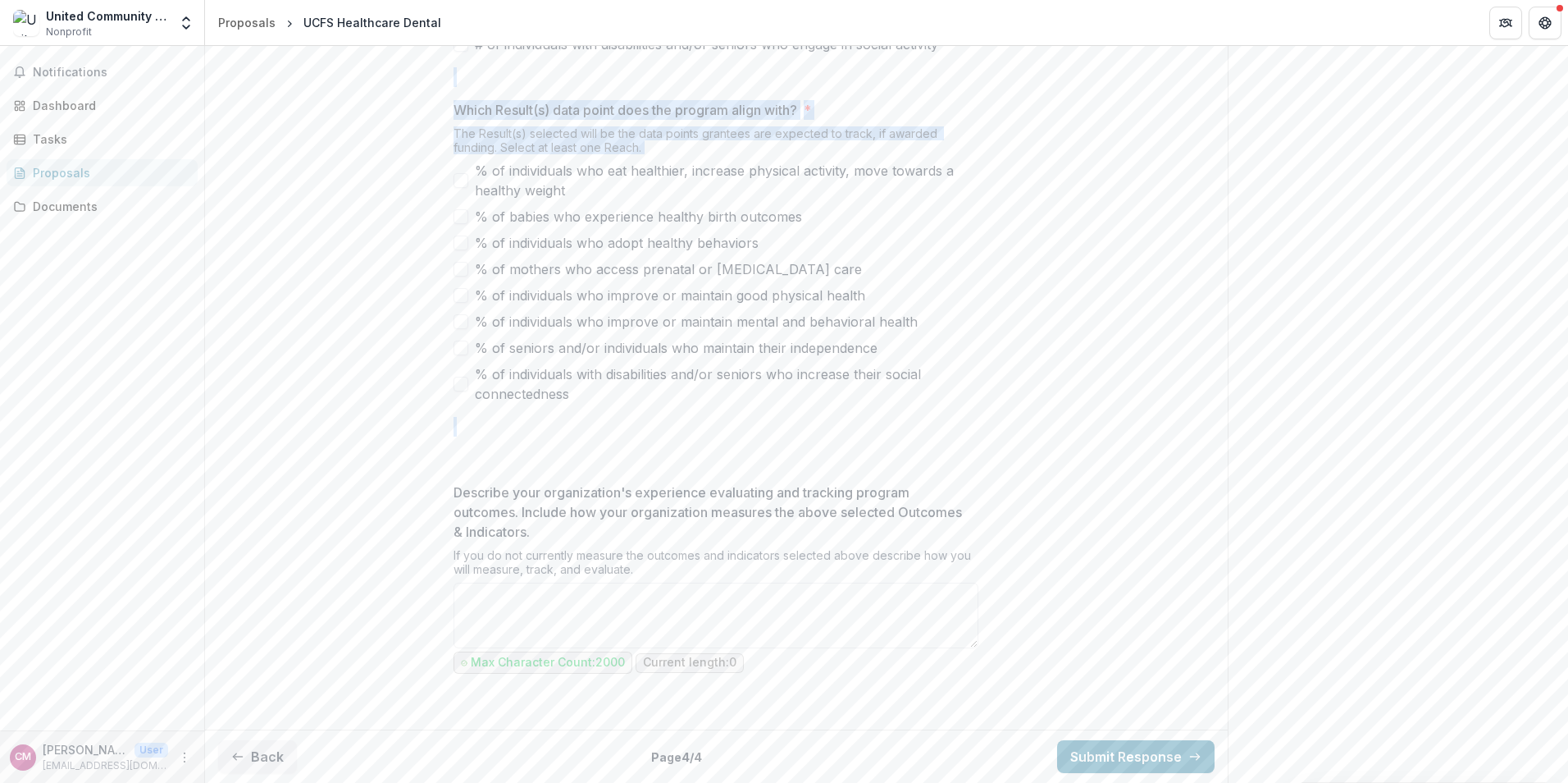
drag, startPoint x: 452, startPoint y: 348, endPoint x: 763, endPoint y: 429, distance: 321.4
click at [763, 429] on div "**********" at bounding box center [716, 95] width 525 height 1257
copy div "Which Reach data point does the program align with? * The Reach(s) selected wil…"
click at [692, 160] on span "% of individuals who eat healthier, increase physical activity, move towards a …" at bounding box center [727, 180] width 504 height 39
click at [689, 150] on div "The Result(s) selected will be the data points grantees are expected to track, …" at bounding box center [716, 143] width 525 height 34
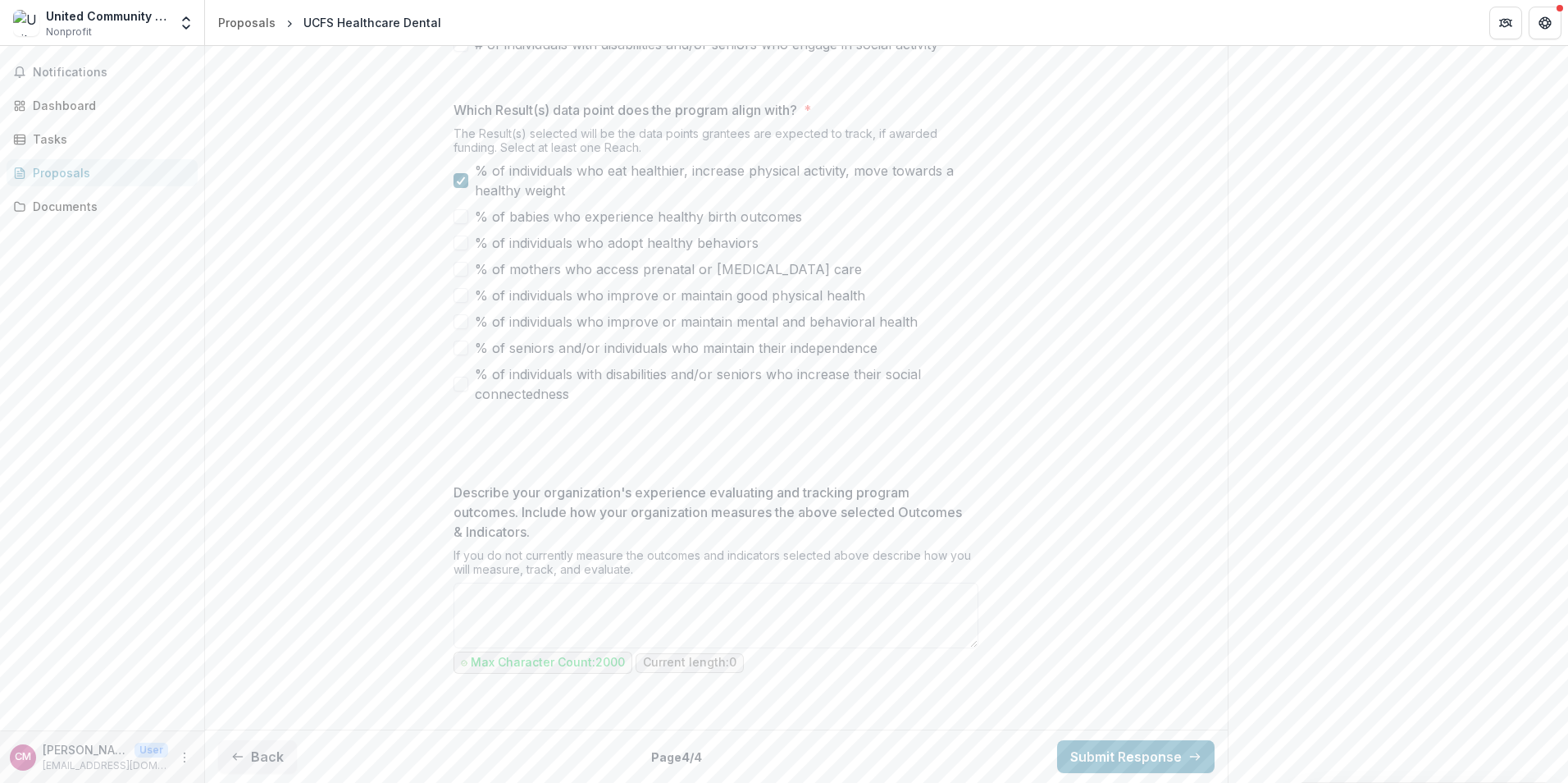
click at [464, 175] on span at bounding box center [460, 180] width 14 height 14
drag, startPoint x: 452, startPoint y: 557, endPoint x: 654, endPoint y: 575, distance: 202.8
click at [654, 575] on div "If you do not currently measure the outcomes and indicators selected above desc…" at bounding box center [716, 565] width 525 height 34
drag, startPoint x: 654, startPoint y: 575, endPoint x: 582, endPoint y: 561, distance: 73.3
copy div "If you do not currently measure the outcomes and indicators selected above desc…"
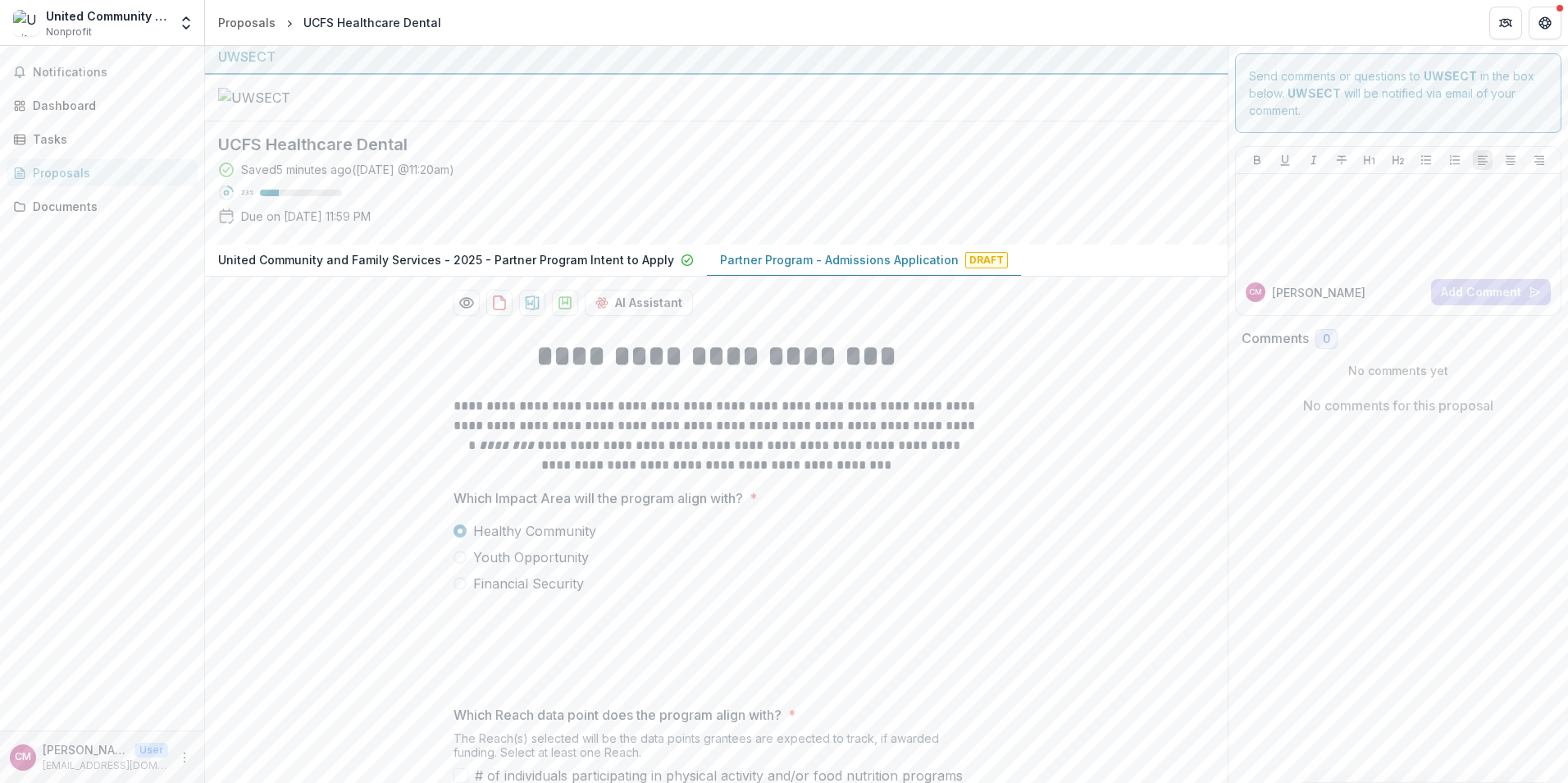
scroll to position [0, 0]
